Goal: Task Accomplishment & Management: Manage account settings

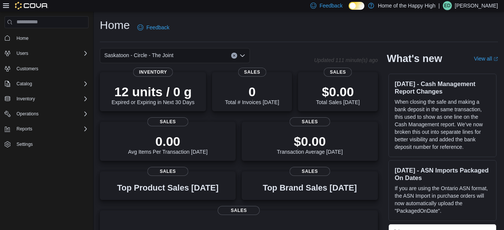
click at [486, 7] on p "[PERSON_NAME]" at bounding box center [476, 5] width 43 height 9
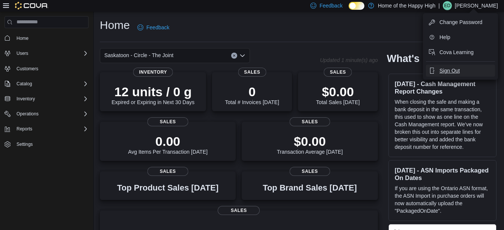
click at [444, 69] on span "Sign Out" at bounding box center [449, 71] width 20 height 8
